Goal: Check status: Check status

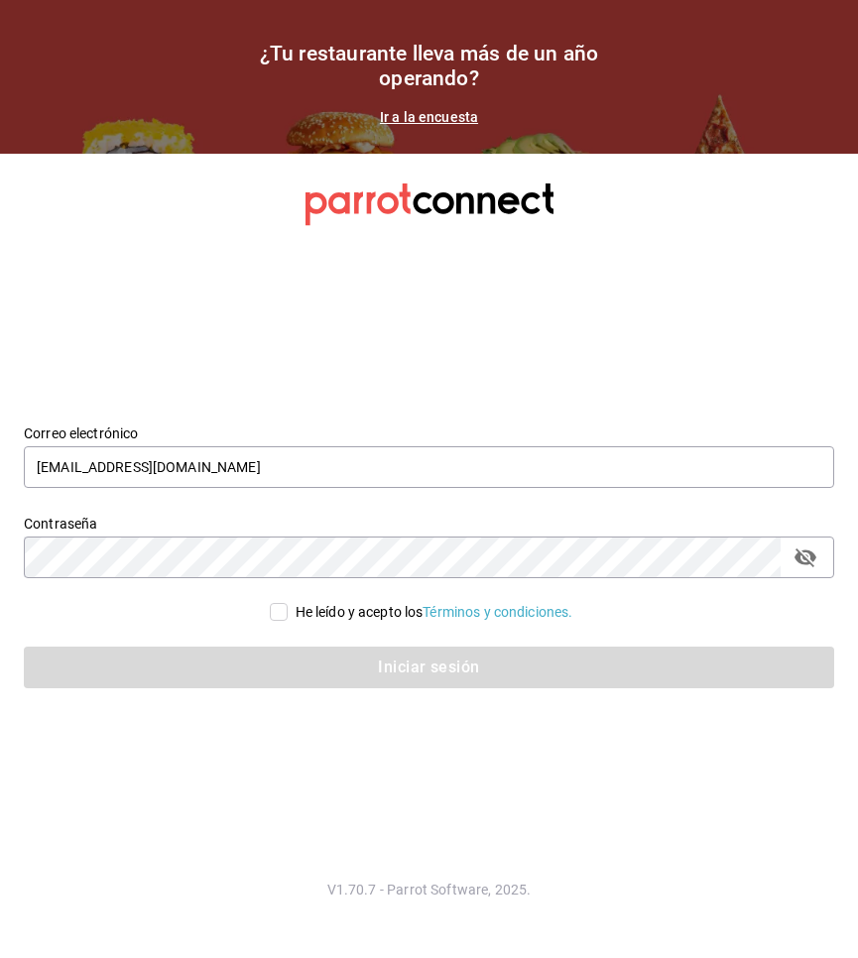
type input "[EMAIL_ADDRESS][DOMAIN_NAME]"
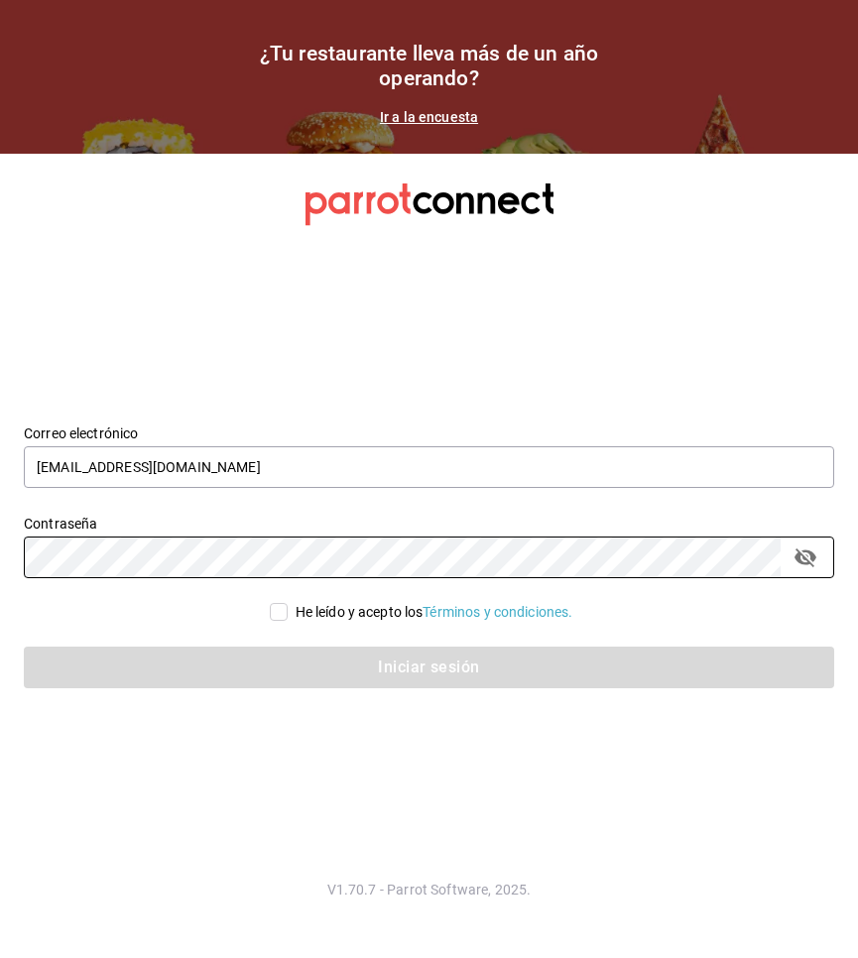
click at [288, 611] on span "He leído y acepto los Términos y condiciones." at bounding box center [431, 612] width 286 height 21
click at [287, 611] on input "He leído y acepto los Términos y condiciones." at bounding box center [279, 612] width 18 height 18
checkbox input "true"
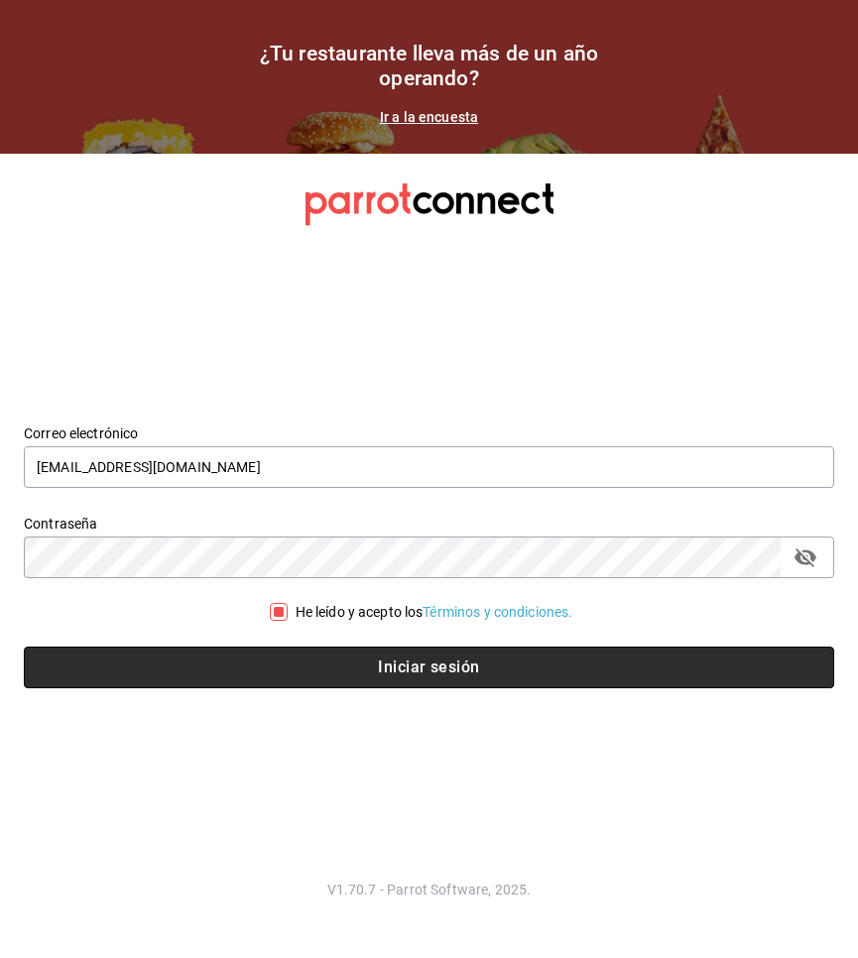
click at [257, 677] on button "Iniciar sesión" at bounding box center [429, 668] width 810 height 42
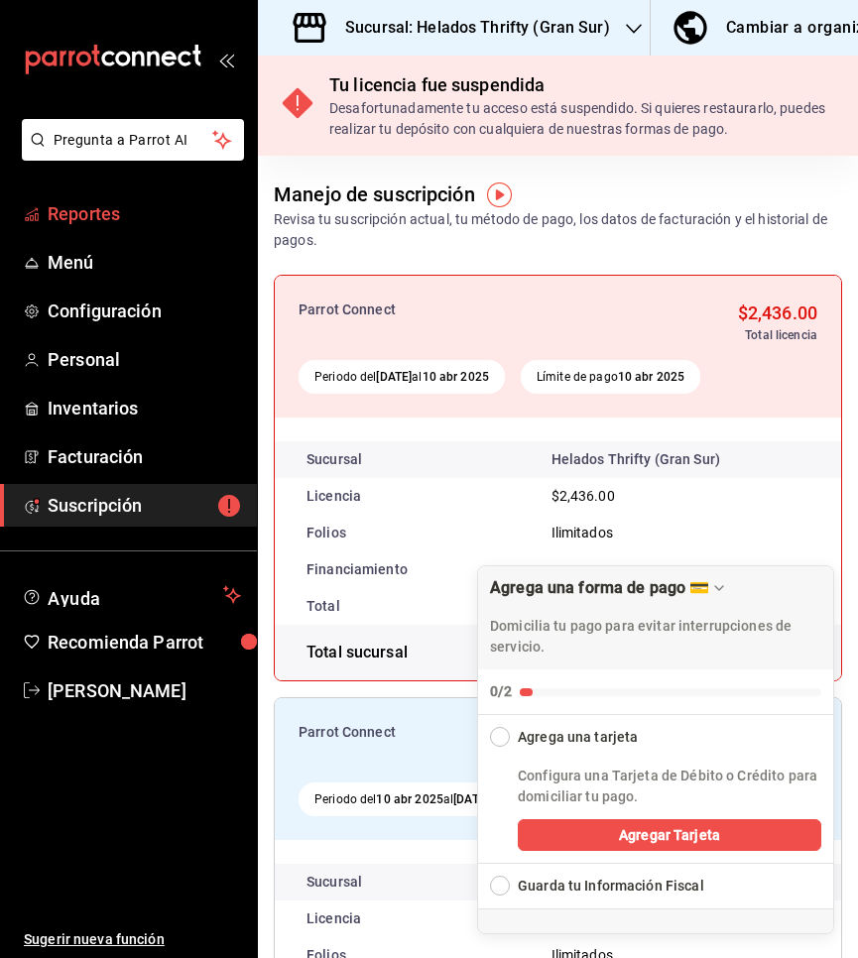
click at [57, 213] on span "Reportes" at bounding box center [144, 213] width 193 height 27
click at [495, 19] on h3 "Sucursal: Helados Thrifty (Gran Sur)" at bounding box center [469, 28] width 281 height 24
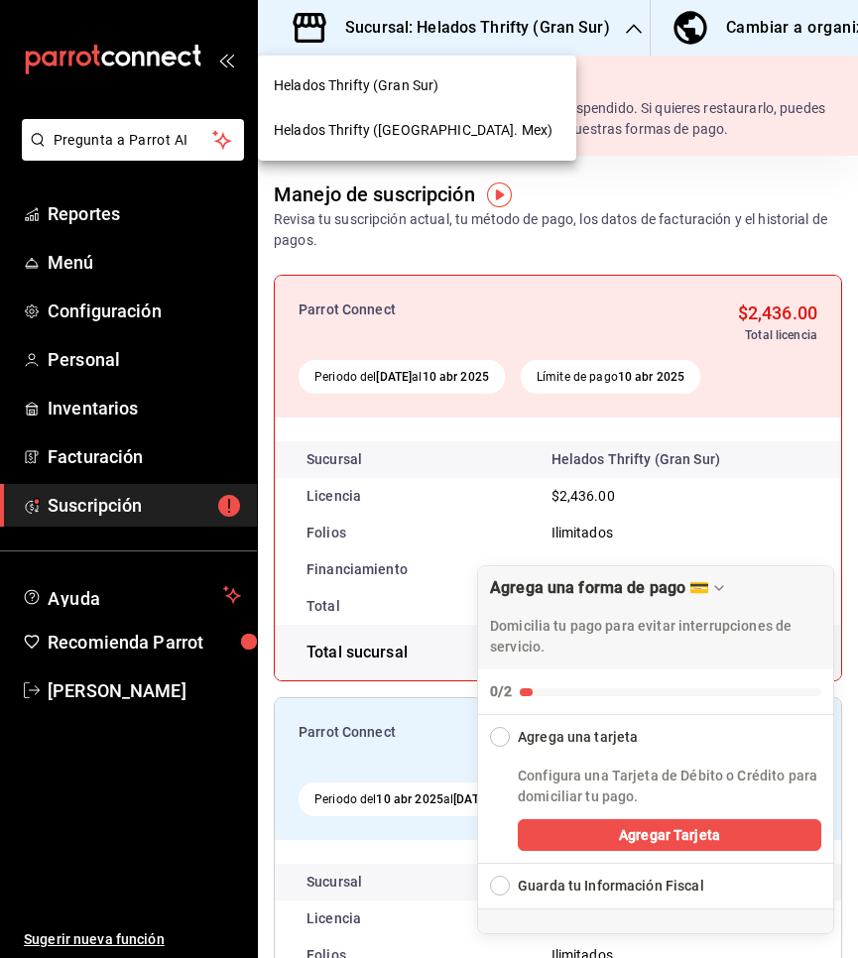
click at [379, 143] on div "Helados Thrifty (Edo. Mex)" at bounding box center [417, 130] width 318 height 45
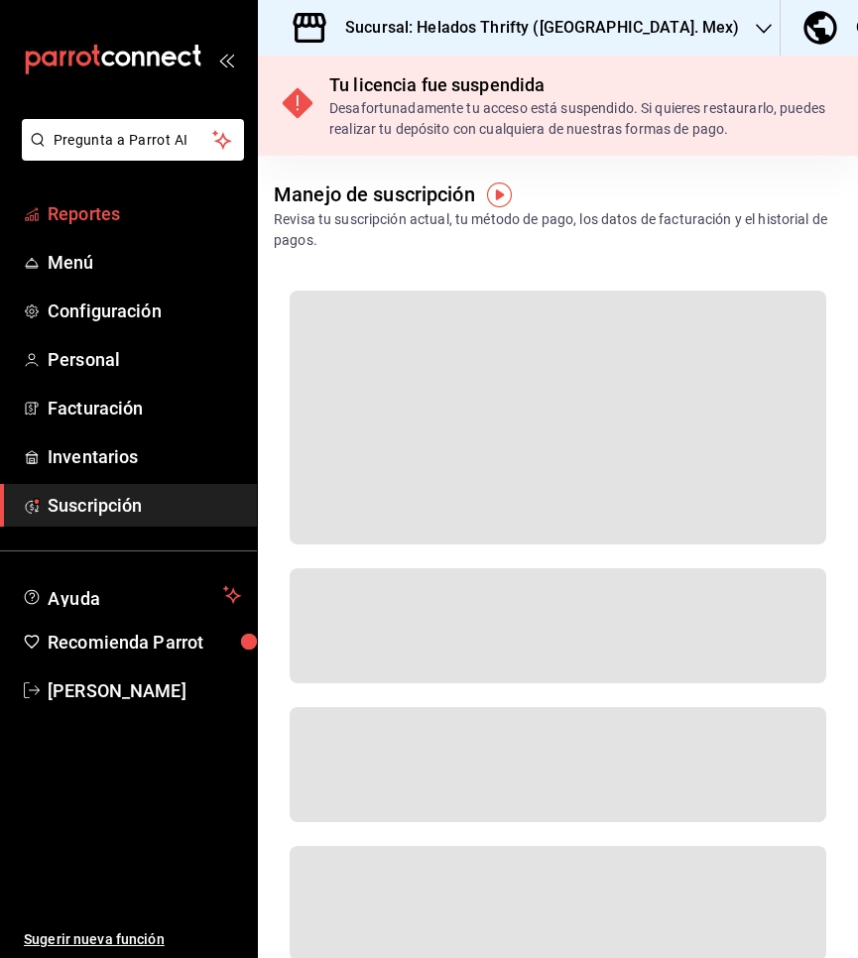
click at [76, 213] on span "Reportes" at bounding box center [144, 213] width 193 height 27
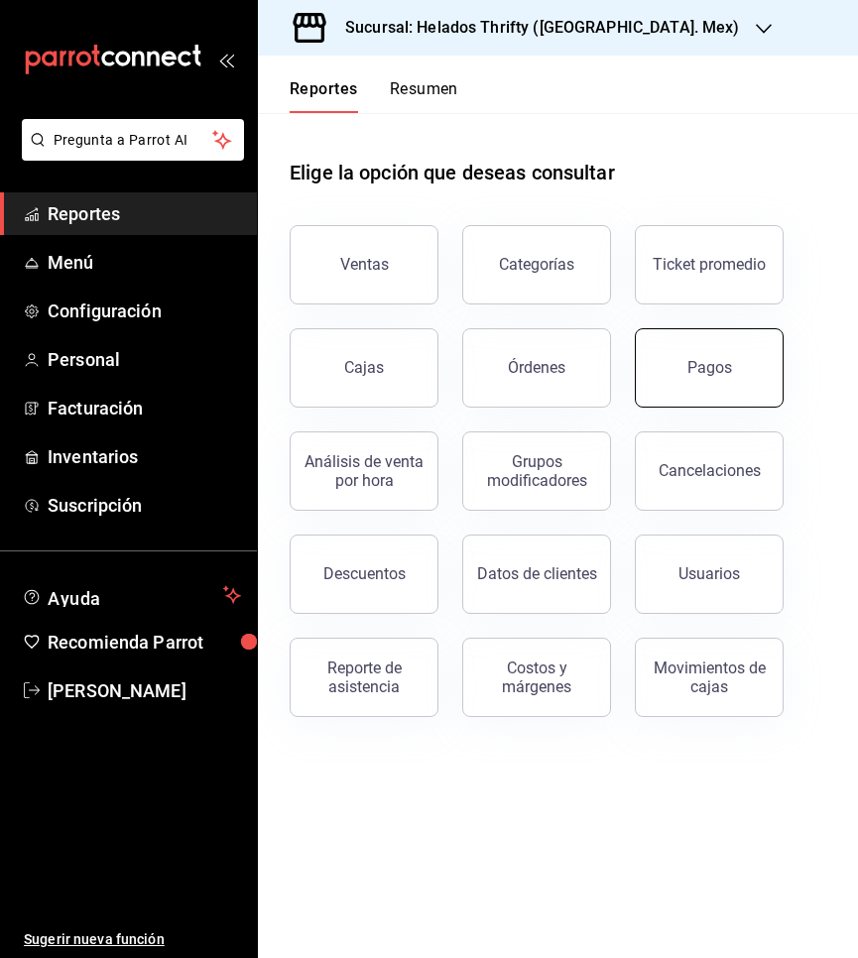
click at [710, 364] on div "Pagos" at bounding box center [709, 367] width 45 height 19
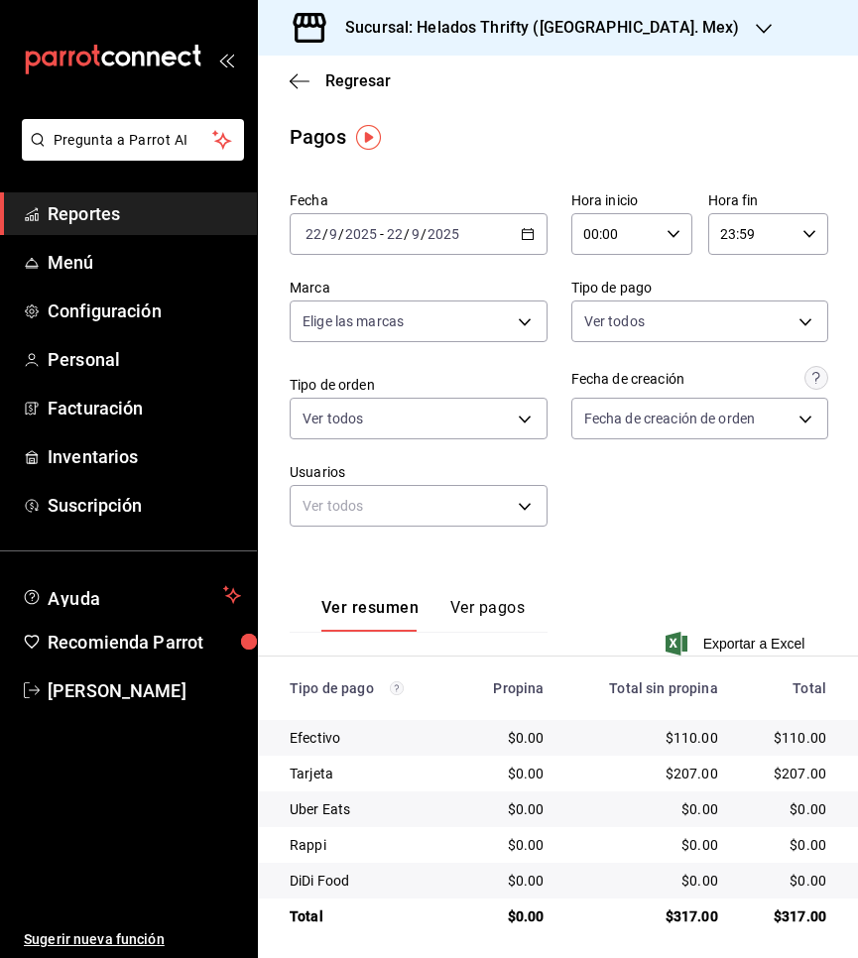
click at [527, 236] on icon "button" at bounding box center [528, 234] width 14 height 14
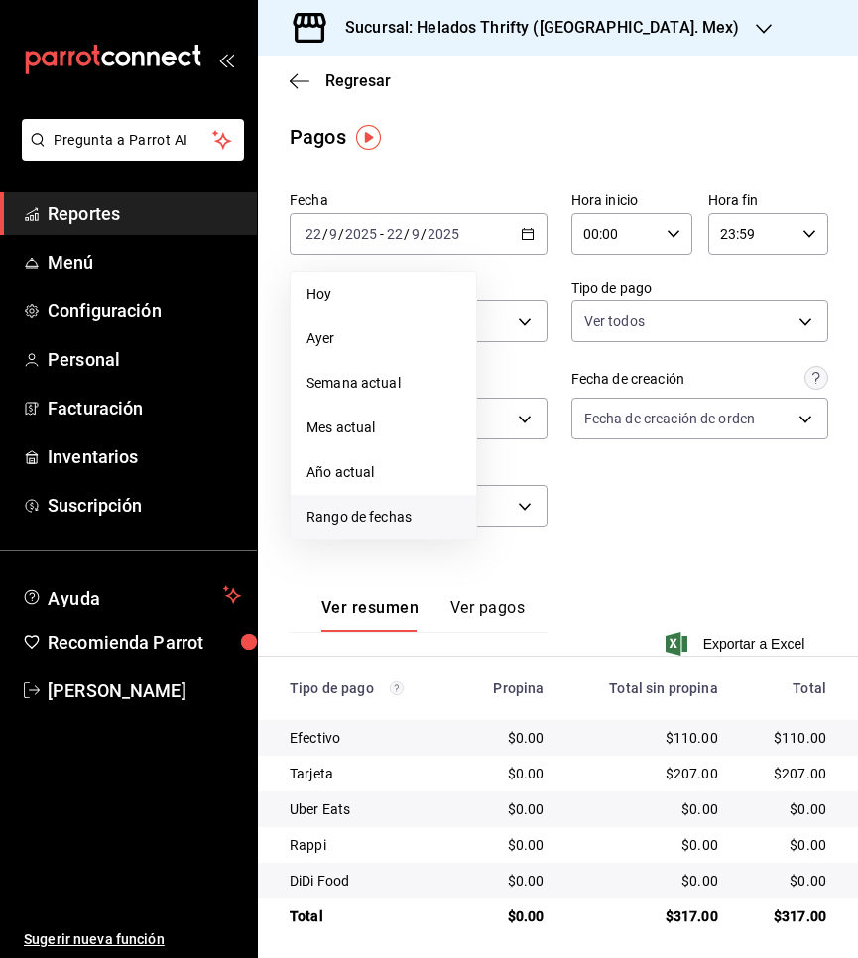
click at [357, 504] on li "Rango de fechas" at bounding box center [383, 517] width 185 height 45
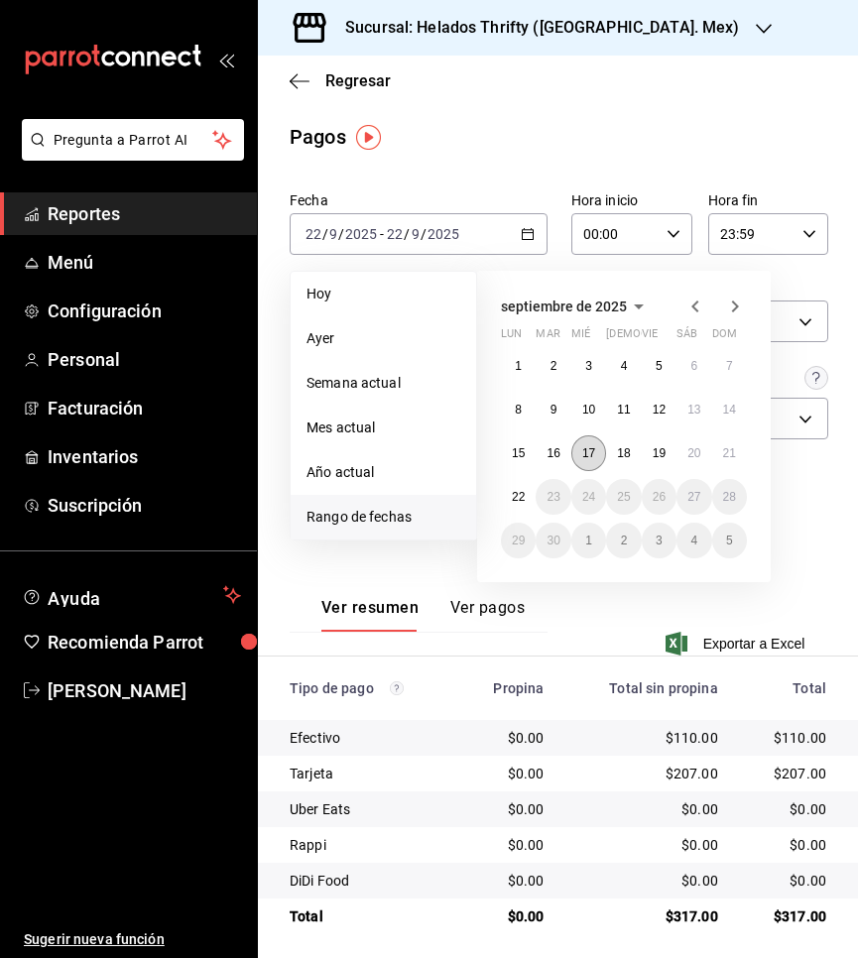
click at [594, 459] on abbr "17" at bounding box center [588, 453] width 13 height 14
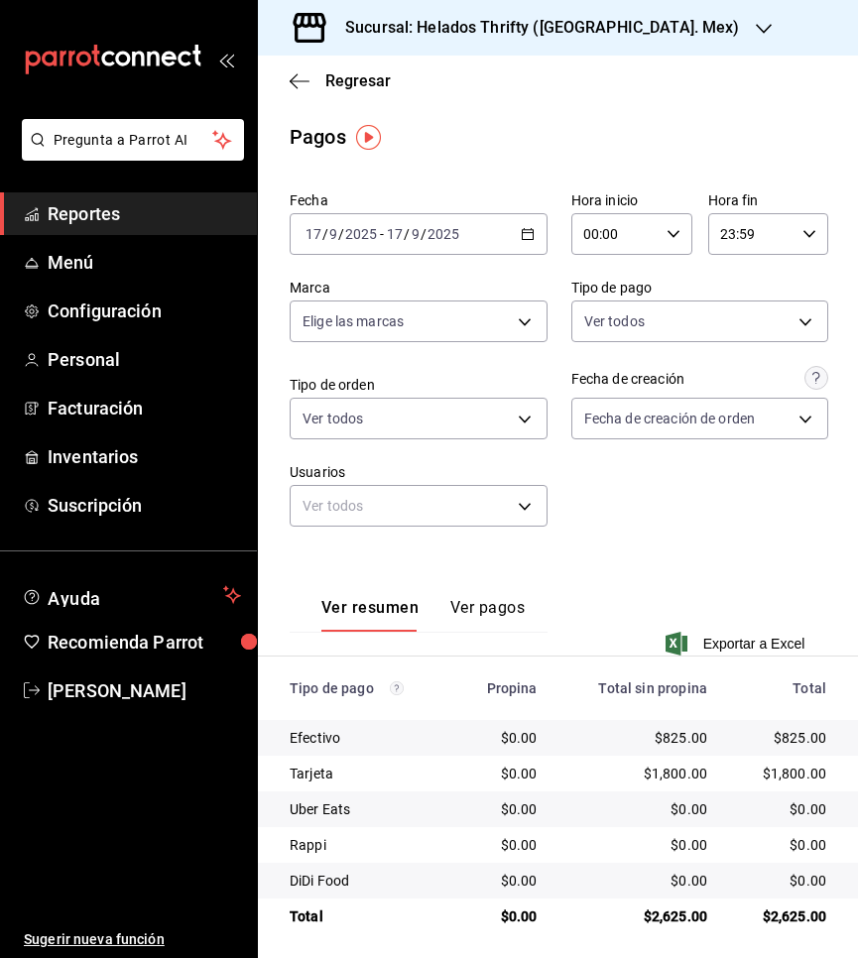
click at [497, 219] on div "2025-09-17 17 / 9 / 2025 - 2025-09-17 17 / 9 / 2025" at bounding box center [419, 234] width 258 height 42
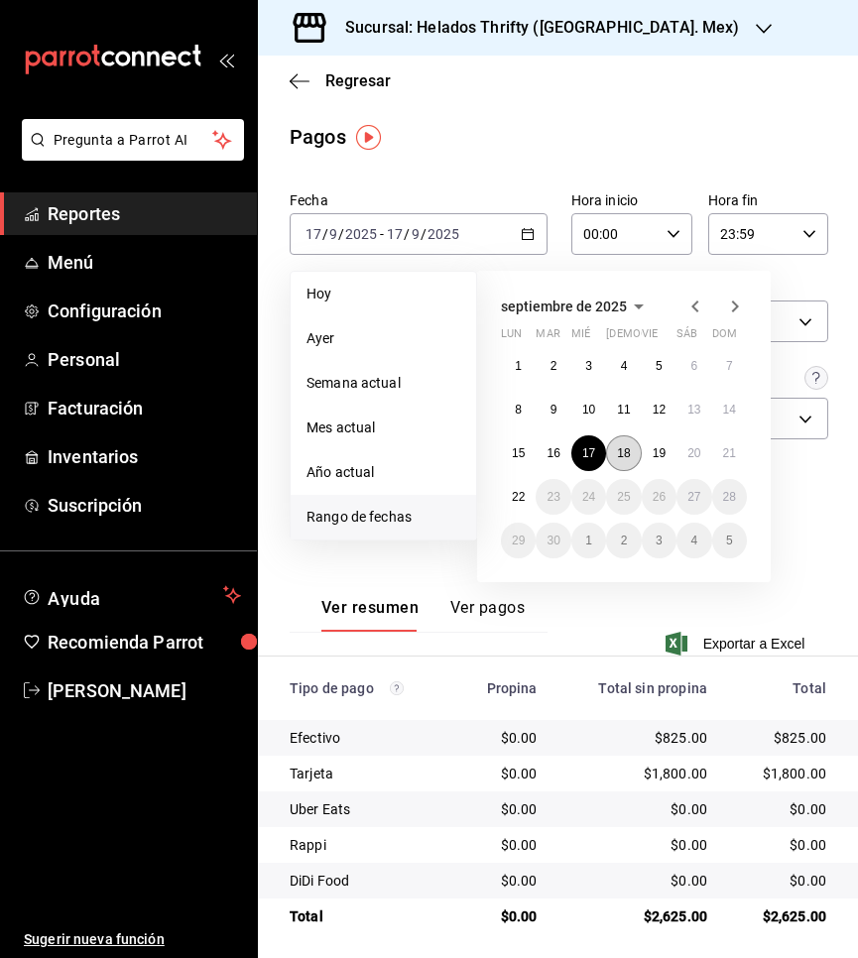
click at [628, 450] on abbr "18" at bounding box center [623, 453] width 13 height 14
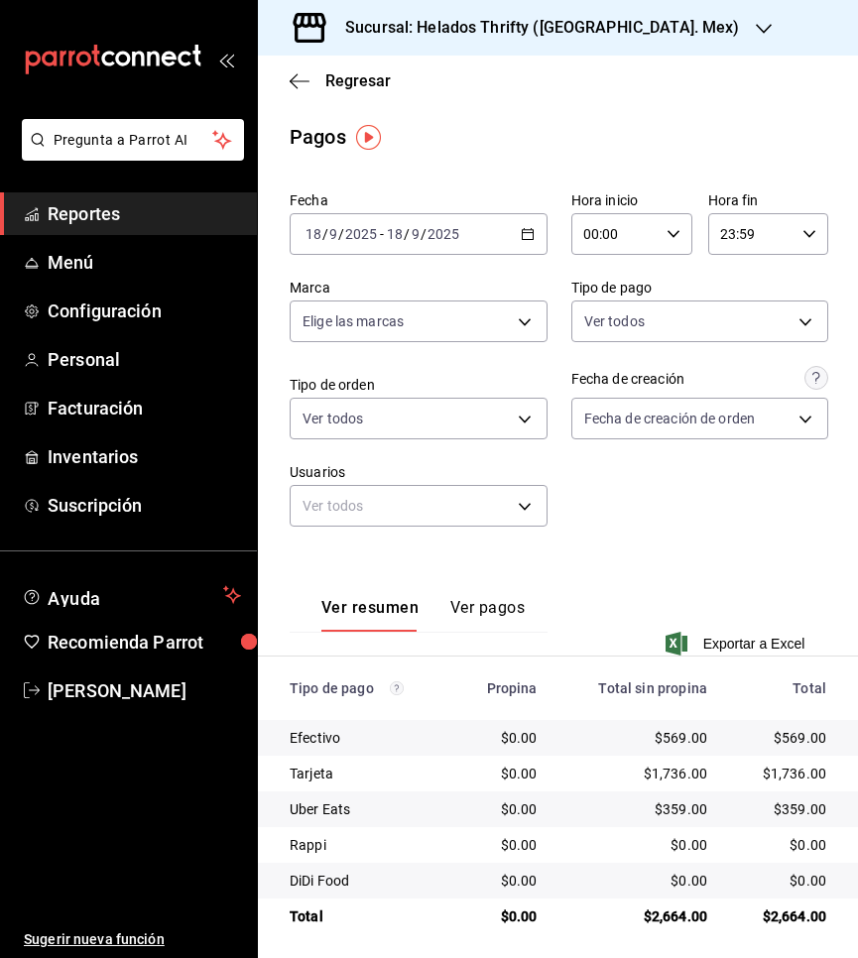
click at [504, 234] on div "2025-09-18 18 / 9 / 2025 - 2025-09-18 18 / 9 / 2025" at bounding box center [419, 234] width 258 height 42
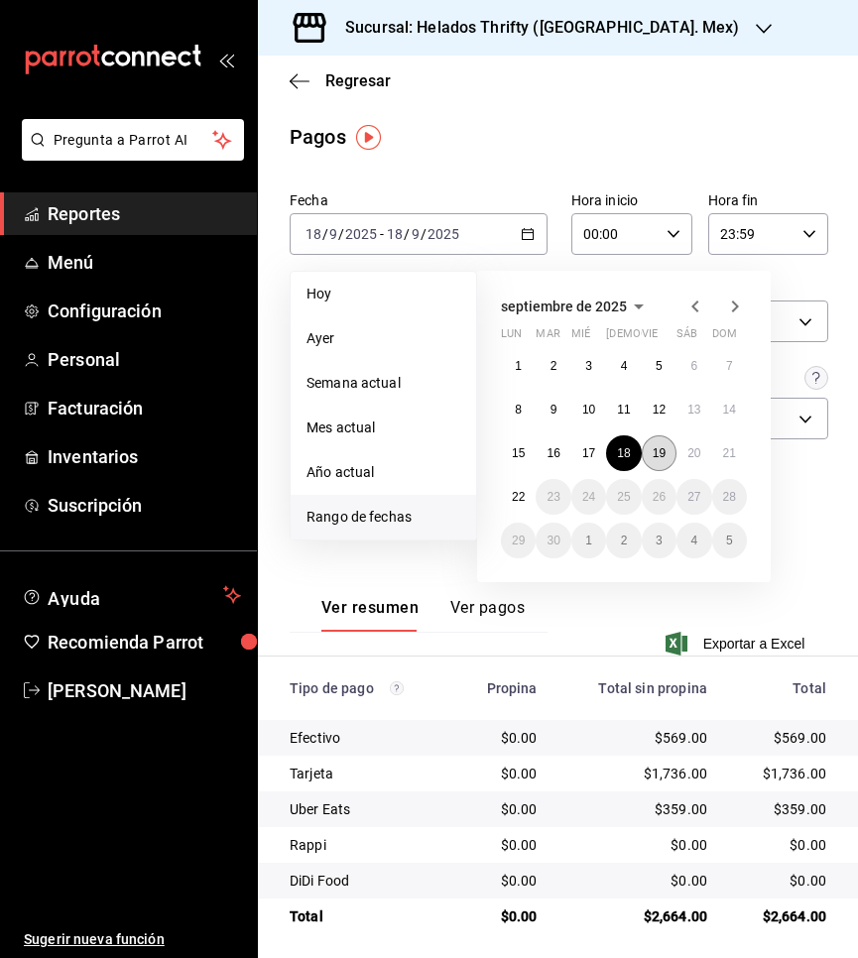
click at [660, 446] on abbr "19" at bounding box center [658, 453] width 13 height 14
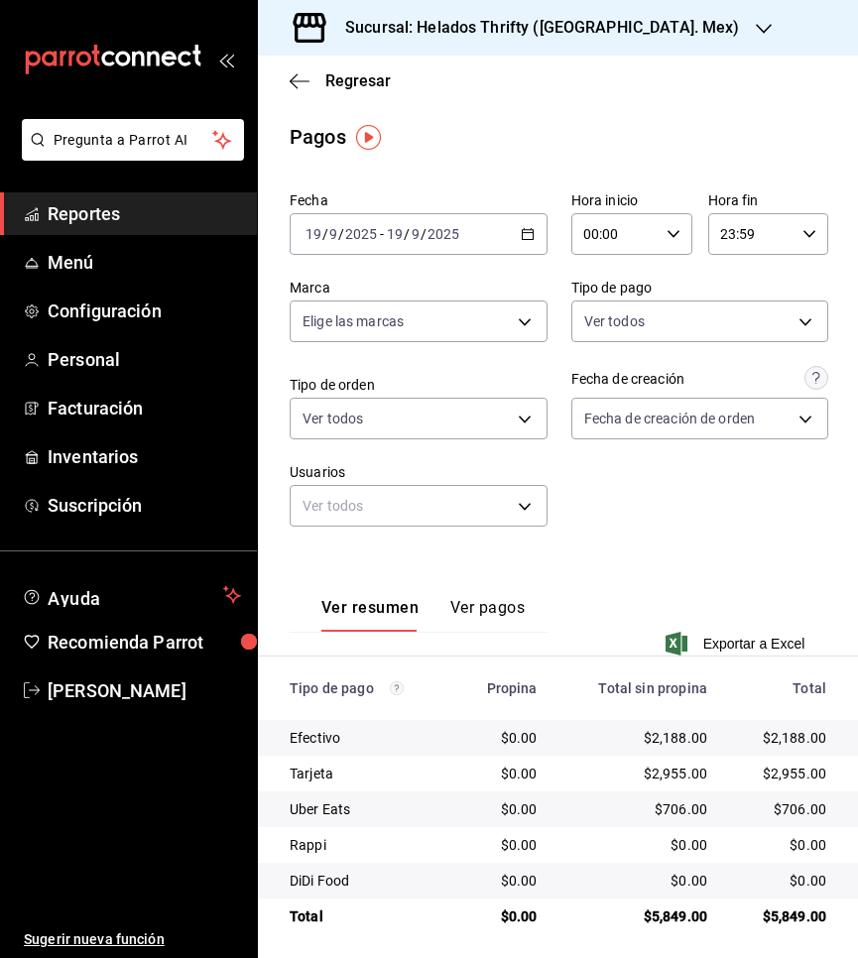
click at [526, 238] on icon "button" at bounding box center [528, 234] width 14 height 14
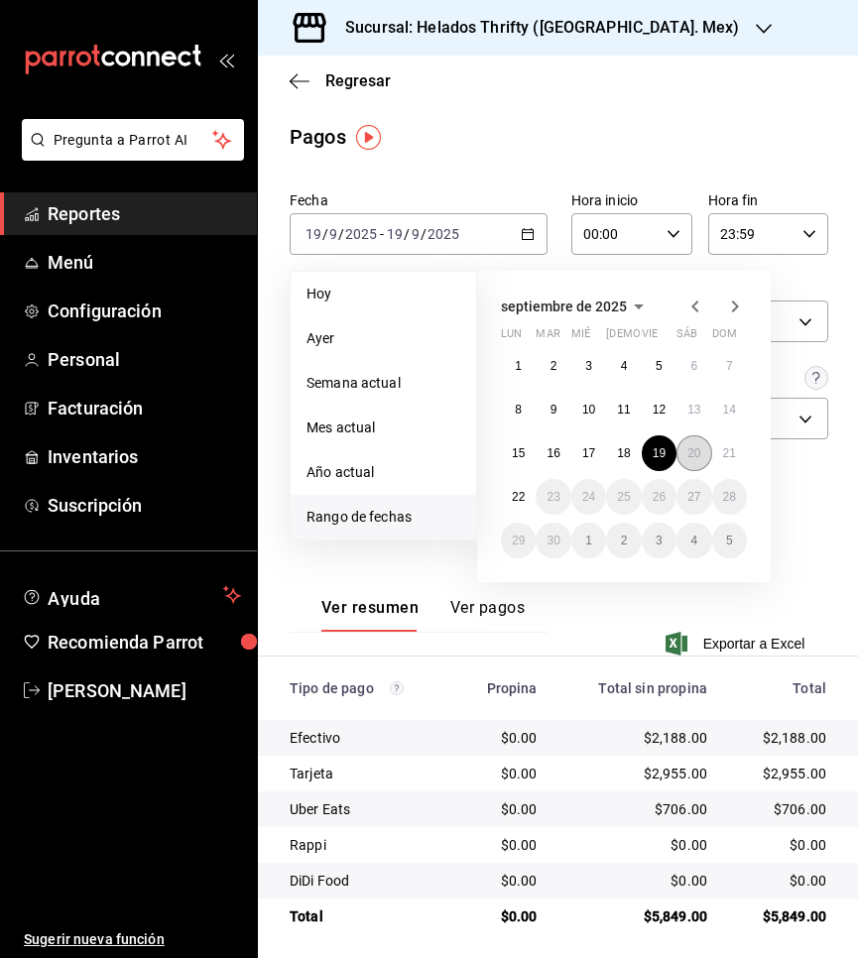
click at [690, 450] on abbr "20" at bounding box center [693, 453] width 13 height 14
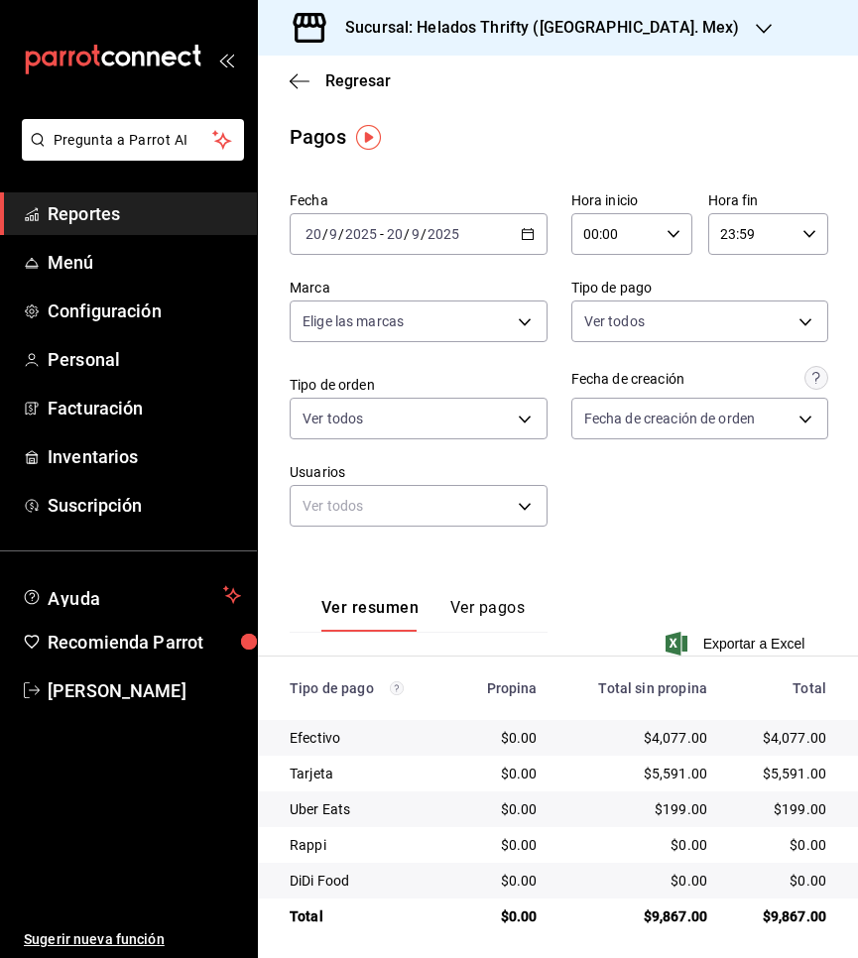
click at [524, 230] on \(Stroke\) "button" at bounding box center [528, 234] width 12 height 11
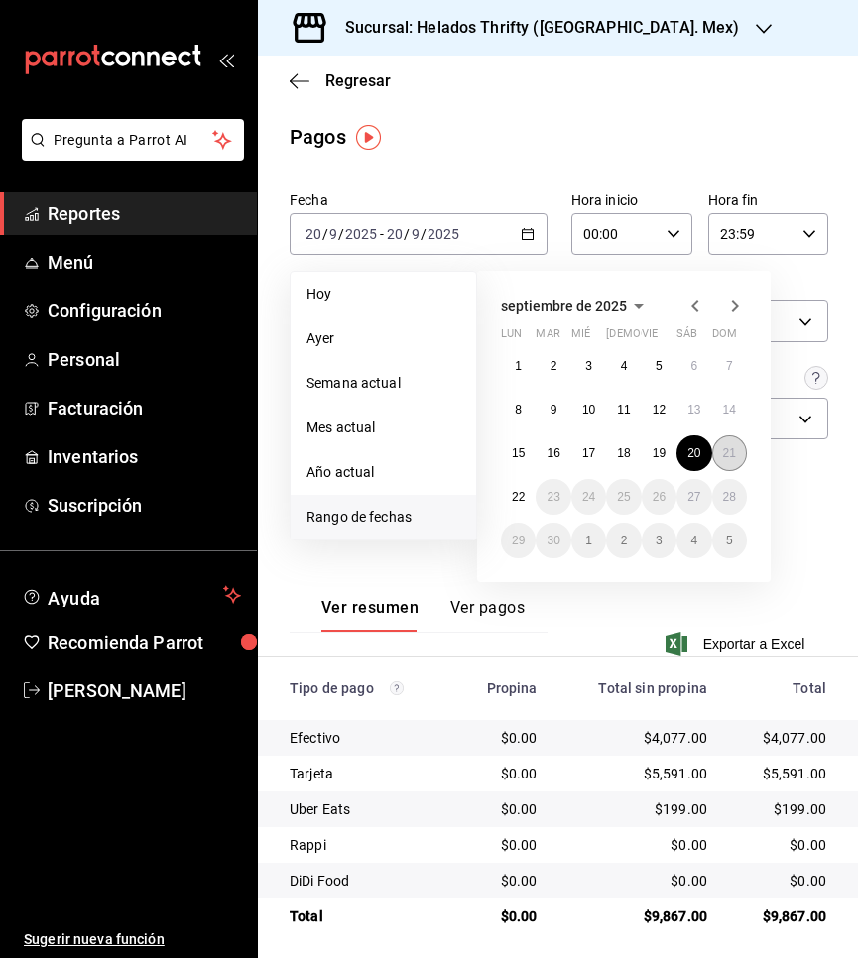
click at [732, 447] on abbr "21" at bounding box center [729, 453] width 13 height 14
